Goal: Task Accomplishment & Management: Use online tool/utility

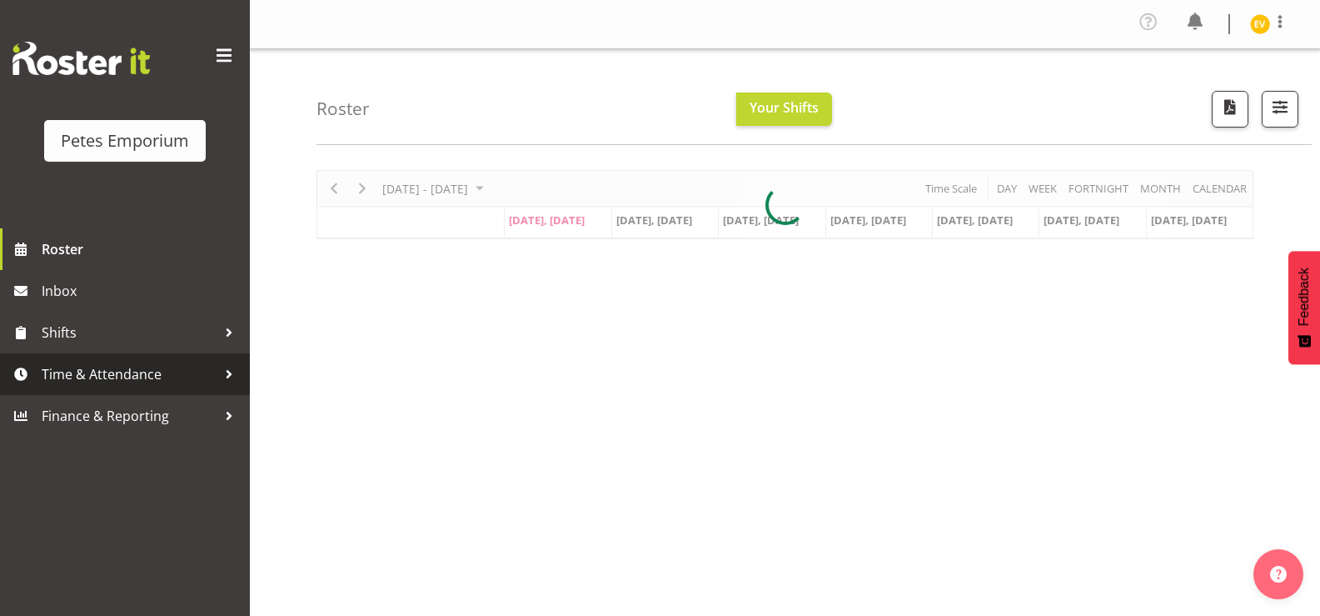
click at [166, 357] on link "Time & Attendance" at bounding box center [125, 374] width 250 height 42
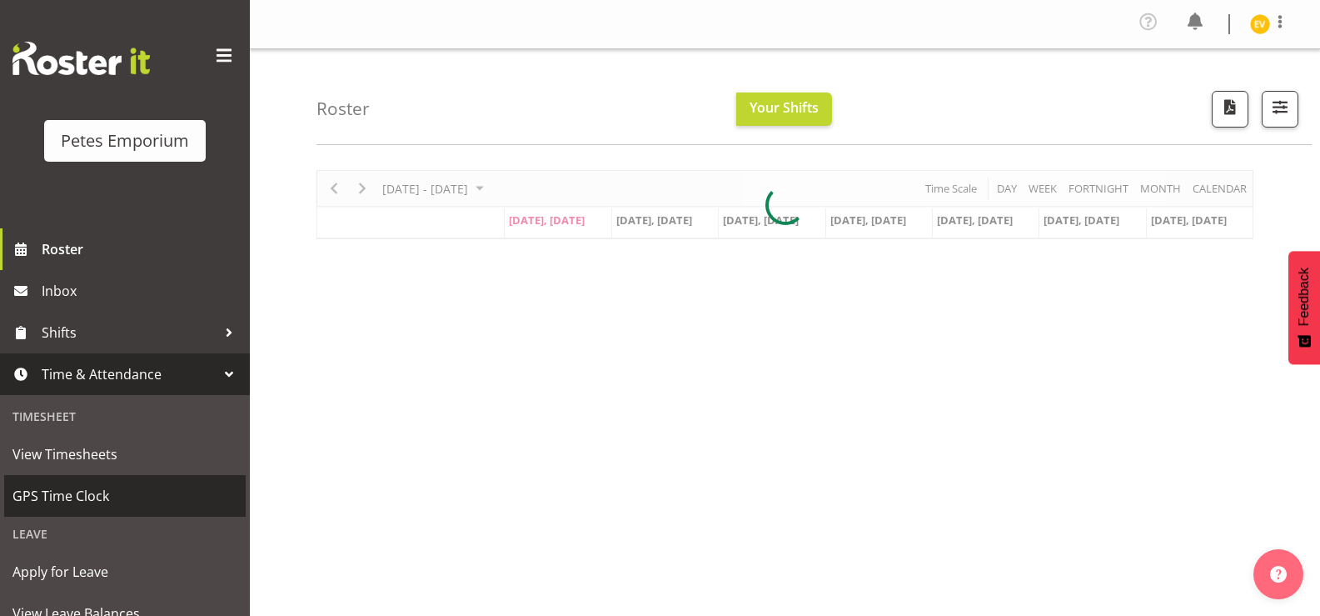
click at [158, 491] on span "GPS Time Clock" at bounding box center [124, 495] width 225 height 25
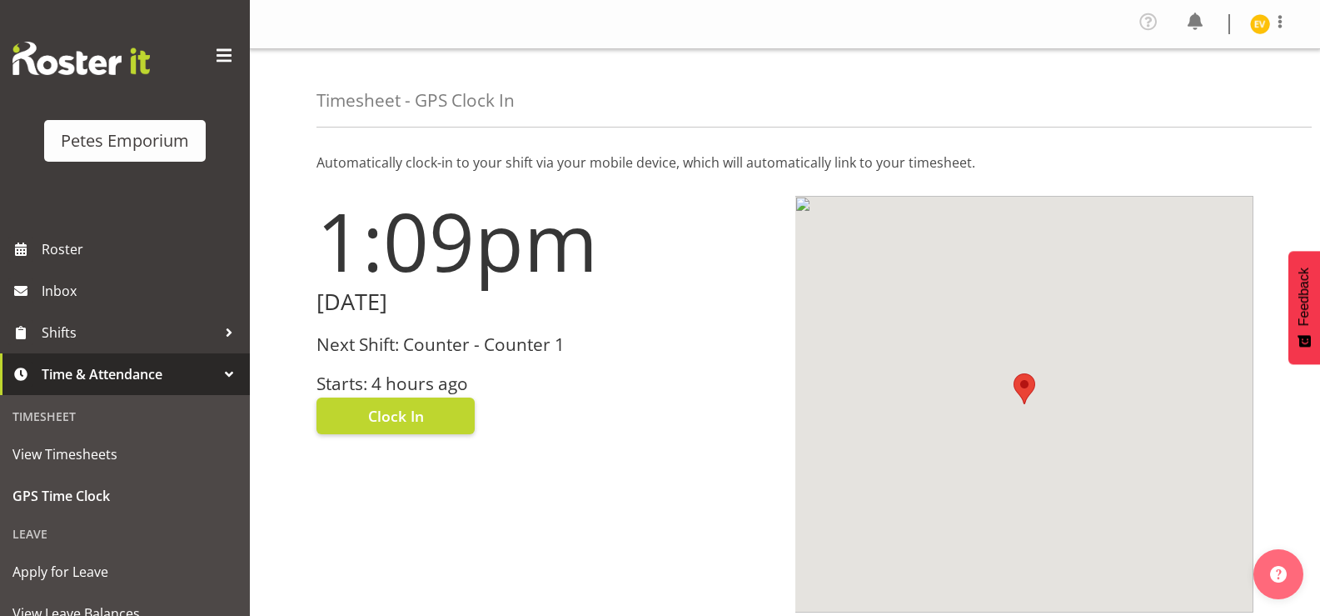
click at [439, 344] on h3 "Next Shift: Counter - Counter 1" at bounding box center [546, 344] width 459 height 19
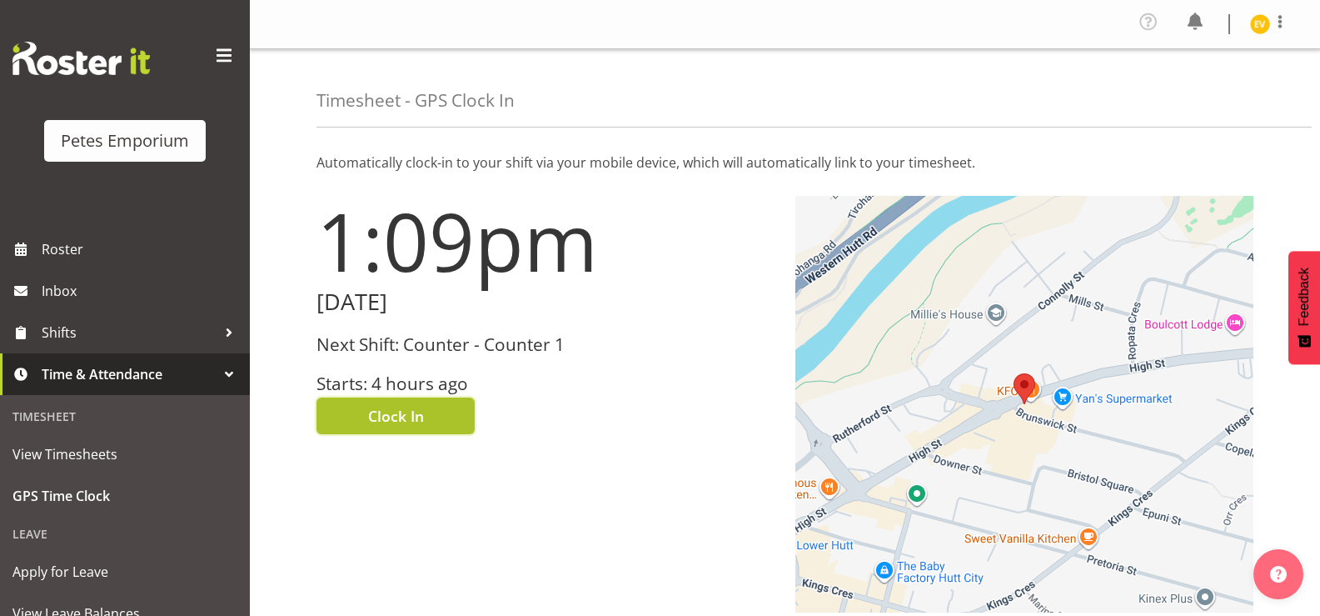
click at [397, 431] on button "Clock In" at bounding box center [396, 415] width 158 height 37
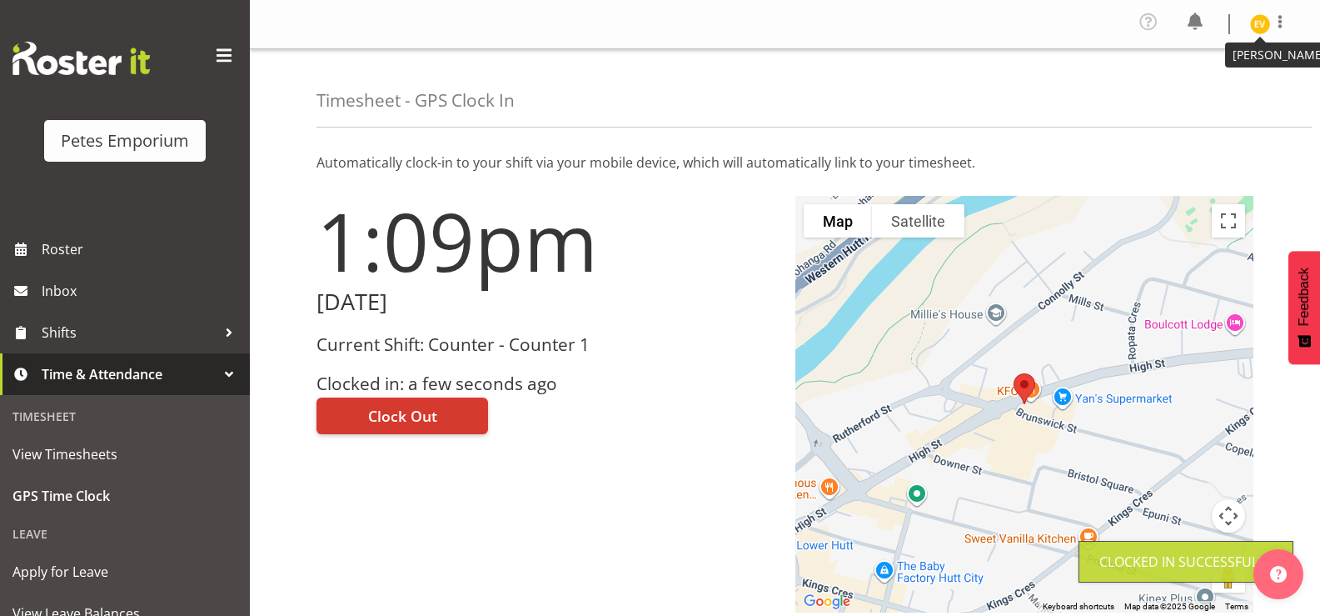
click at [1266, 30] on img at bounding box center [1260, 24] width 20 height 20
click at [1253, 87] on link "Log Out" at bounding box center [1210, 92] width 160 height 30
